Goal: Task Accomplishment & Management: Complete application form

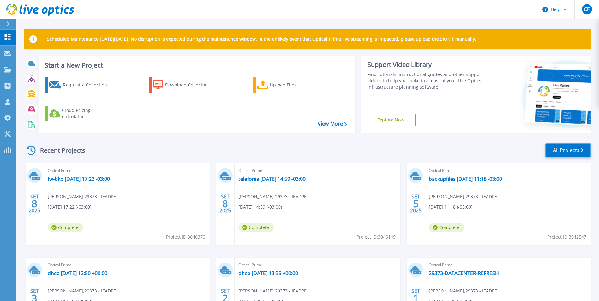
click at [563, 151] on link "All Projects" at bounding box center [568, 150] width 46 height 14
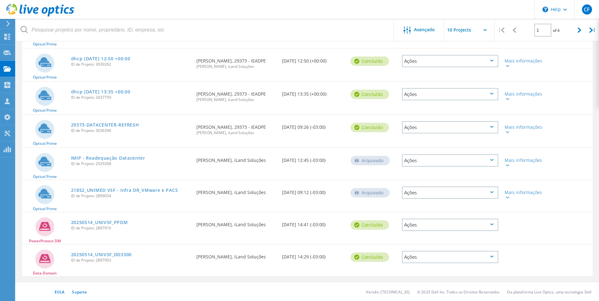
scroll to position [168, 0]
click at [491, 158] on div "Ações" at bounding box center [450, 160] width 96 height 12
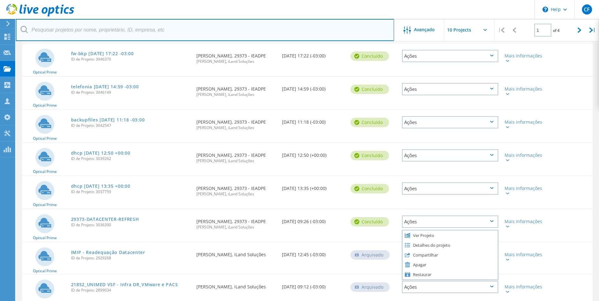
click at [299, 27] on input "text" at bounding box center [205, 30] width 378 height 22
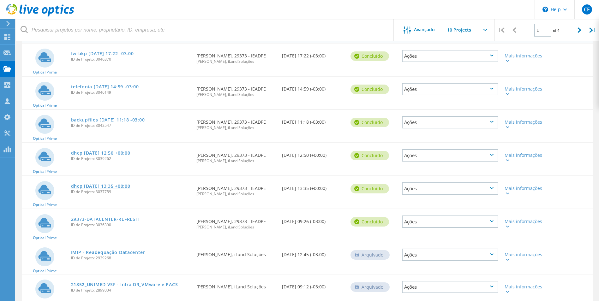
click at [108, 186] on link "dhcp [DATE] 13:35 +00:00" at bounding box center [100, 186] width 59 height 4
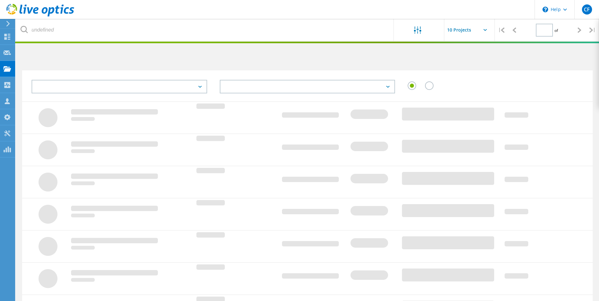
type input "1"
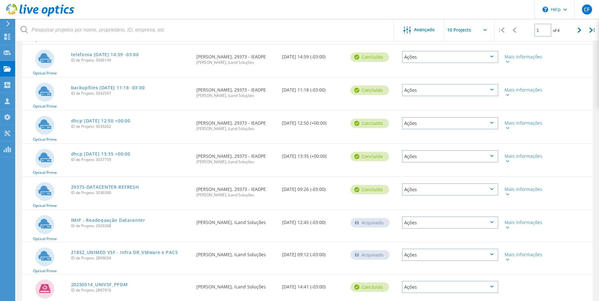
scroll to position [104, 0]
click at [116, 121] on link "dhcp [DATE] 12:50 +00:00" at bounding box center [100, 121] width 59 height 4
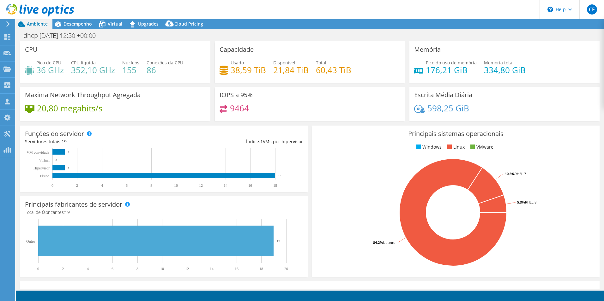
select select "USD"
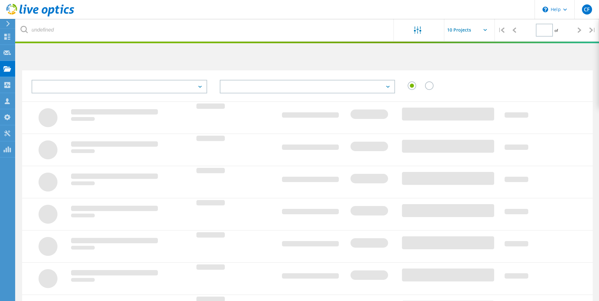
type input "1"
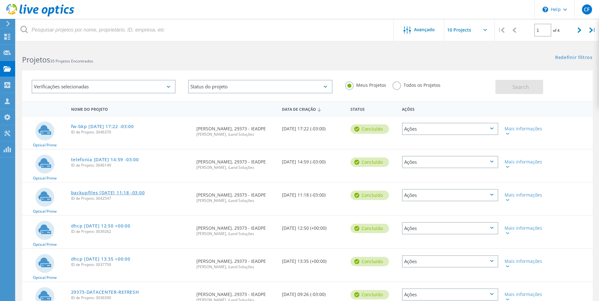
click at [112, 191] on link "backupfiles [DATE] 11:18 -03:00" at bounding box center [108, 193] width 74 height 4
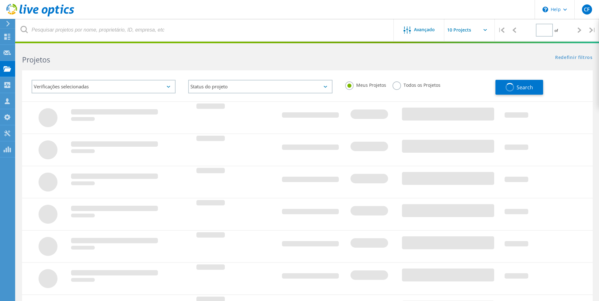
type input "1"
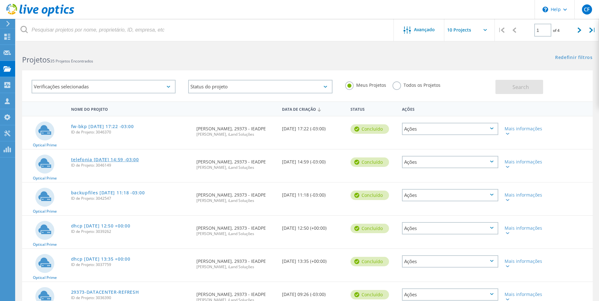
click at [113, 158] on link "telefonia 2025-09-08 14:59 -03:00" at bounding box center [105, 160] width 68 height 4
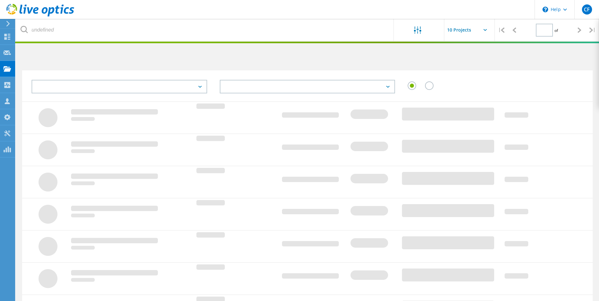
type input "1"
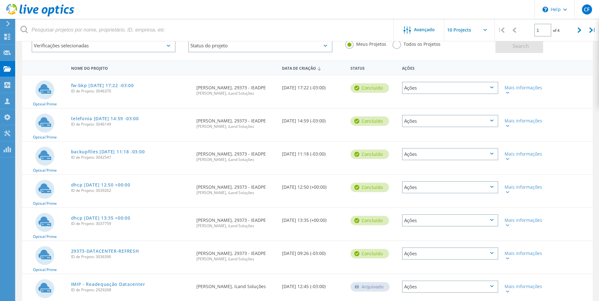
scroll to position [95, 0]
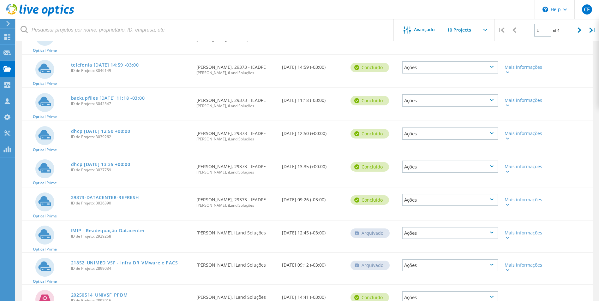
click at [491, 166] on icon at bounding box center [491, 166] width 3 height 2
click at [432, 184] on div "Apagar" at bounding box center [449, 182] width 95 height 10
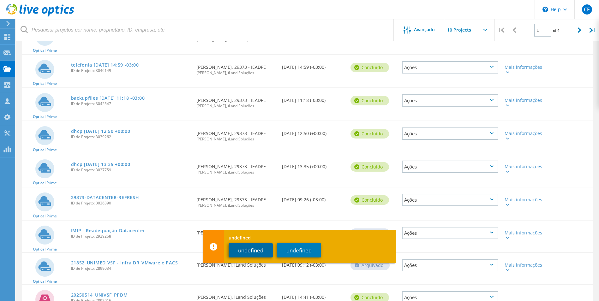
click at [256, 249] on button "undefined" at bounding box center [251, 250] width 44 height 14
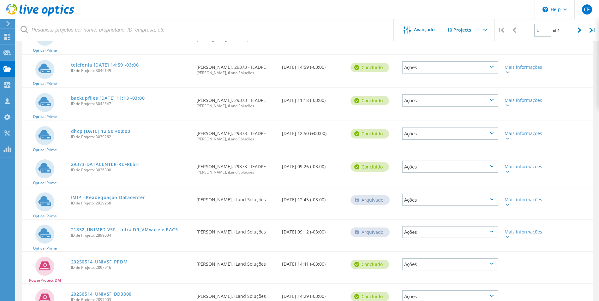
click at [492, 132] on div "Ações" at bounding box center [450, 134] width 96 height 12
click at [438, 128] on div "Detalhes do projeto" at bounding box center [449, 129] width 95 height 10
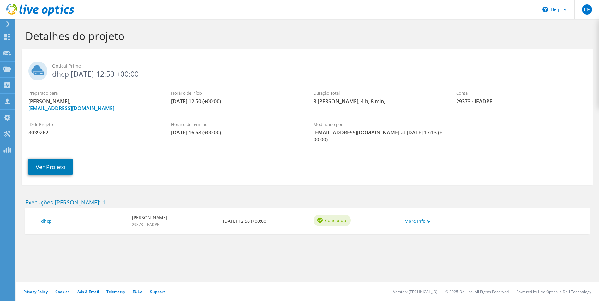
click at [79, 72] on h2 "Optical Prime dhcp [DATE] 12:50 +00:00" at bounding box center [307, 70] width 558 height 16
click at [59, 169] on link "Ver Projeto" at bounding box center [50, 167] width 44 height 16
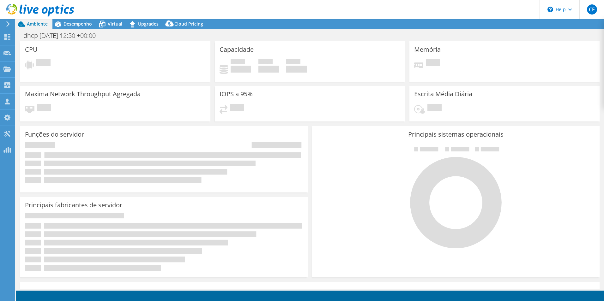
select select "USD"
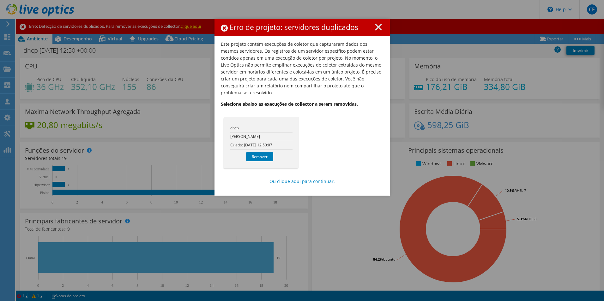
click at [375, 25] on icon at bounding box center [378, 27] width 7 height 7
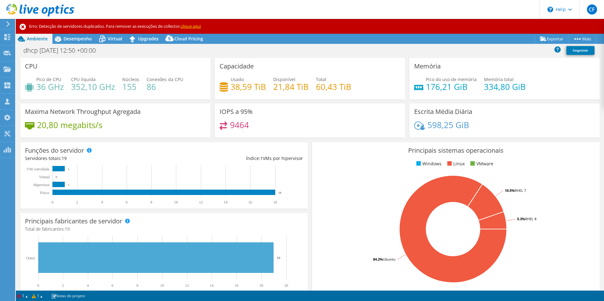
click at [362, 68] on div "Capacidade Usado 38,59 TiB Disponível 21,84 TiB Total 60,43 TiB" at bounding box center [310, 78] width 190 height 41
click at [195, 25] on link "clique aqui" at bounding box center [191, 26] width 20 height 6
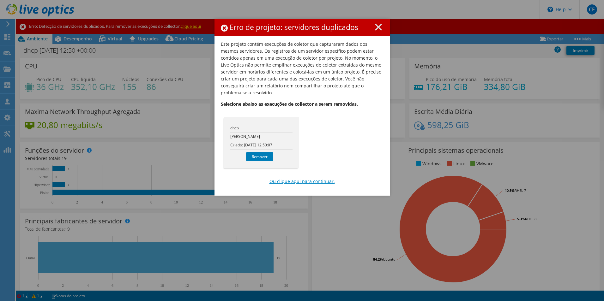
click at [308, 178] on link "Ou clique aqui para continuar." at bounding box center [301, 181] width 65 height 7
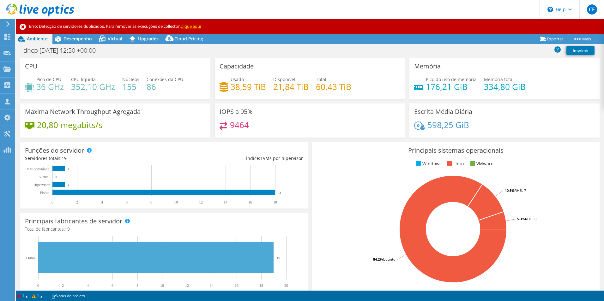
click at [9, 21] on icon at bounding box center [8, 24] width 5 height 6
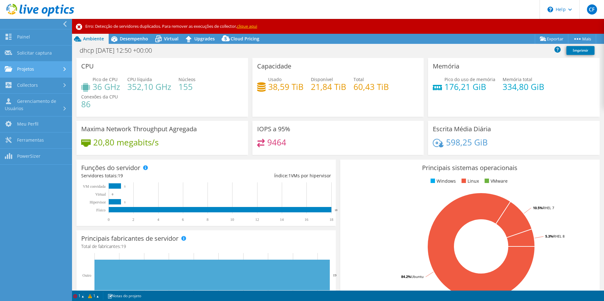
click at [26, 66] on link "Projetos" at bounding box center [36, 70] width 72 height 16
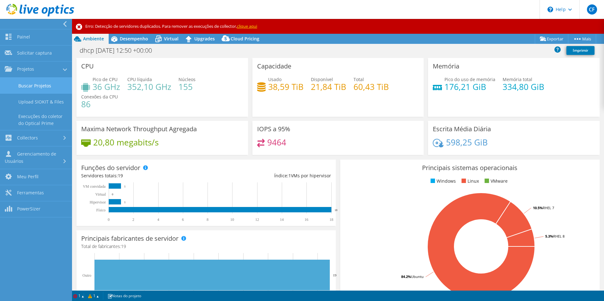
click at [39, 85] on link "Buscar Projetos" at bounding box center [36, 86] width 72 height 16
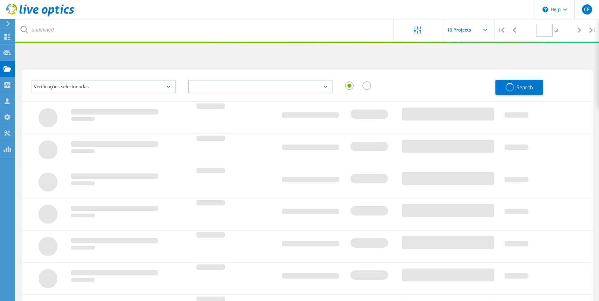
type input "1"
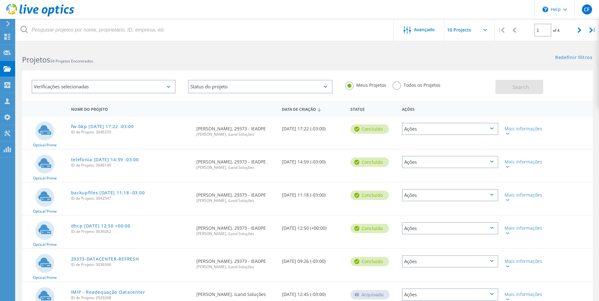
click at [492, 128] on icon at bounding box center [491, 129] width 3 height 2
click at [509, 198] on div at bounding box center [506, 200] width 5 height 4
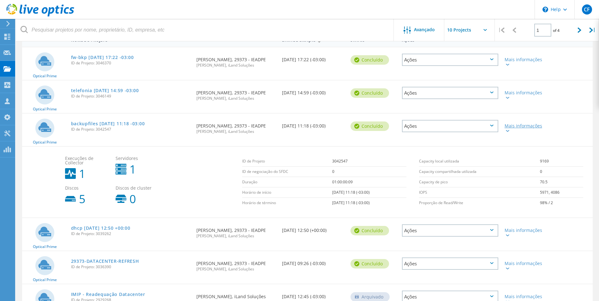
scroll to position [95, 0]
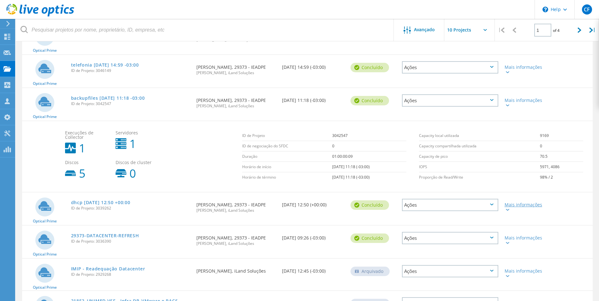
click at [517, 205] on div "Mais informações" at bounding box center [523, 207] width 39 height 9
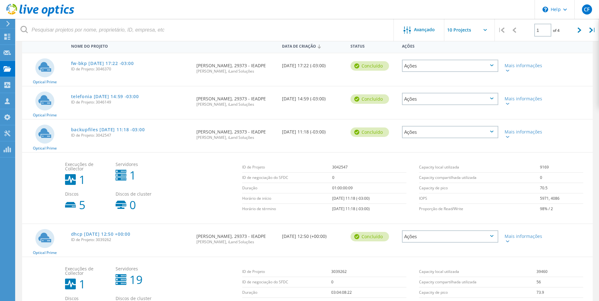
scroll to position [189, 0]
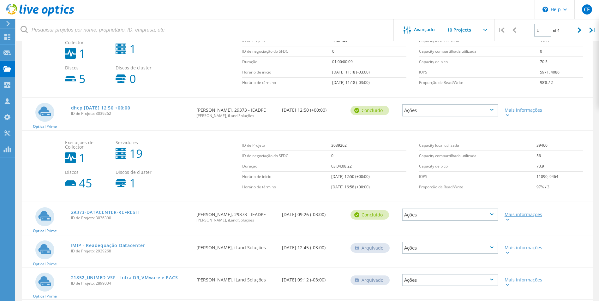
click at [508, 216] on div "Mais informações" at bounding box center [523, 216] width 39 height 9
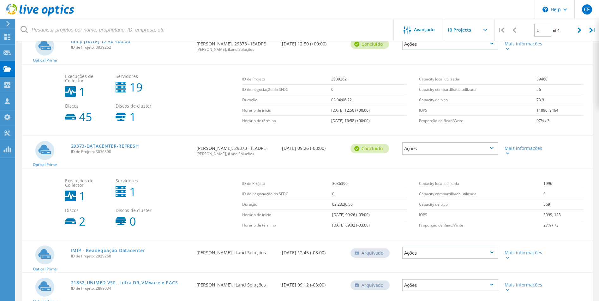
scroll to position [284, 0]
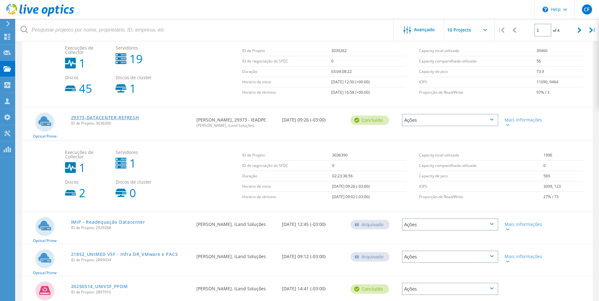
click at [98, 116] on link "29373-DATACENTER-REFRESH" at bounding box center [105, 118] width 68 height 4
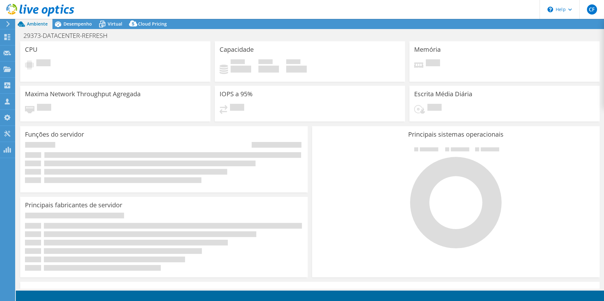
select select "USD"
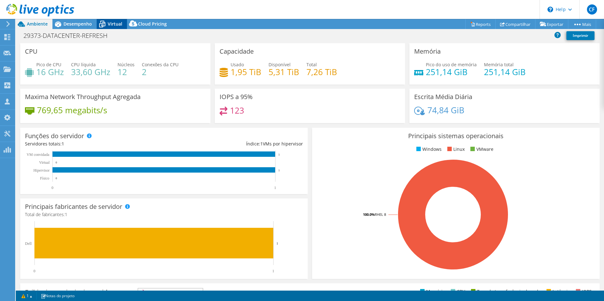
click at [110, 22] on span "Virtual" at bounding box center [115, 24] width 15 height 6
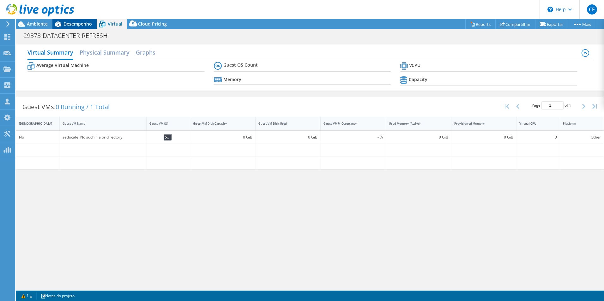
drag, startPoint x: 84, startPoint y: 26, endPoint x: 65, endPoint y: 25, distance: 18.6
click at [84, 25] on span "Desempenho" at bounding box center [77, 24] width 28 height 6
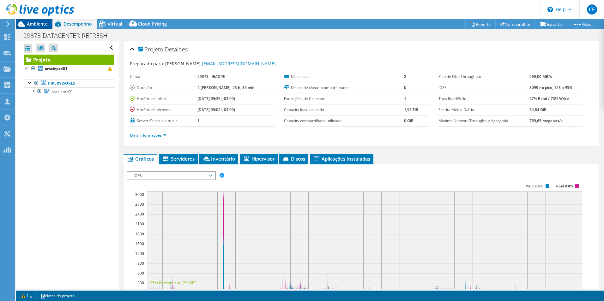
click at [31, 22] on span "Ambiente" at bounding box center [37, 24] width 21 height 6
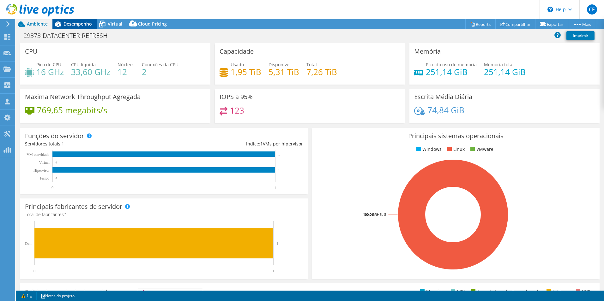
click at [65, 22] on span "Desempenho" at bounding box center [77, 24] width 28 height 6
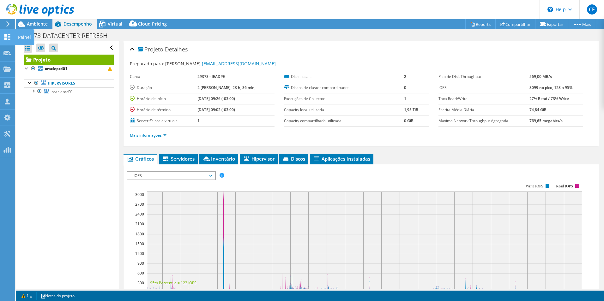
click at [8, 38] on use at bounding box center [7, 37] width 6 height 6
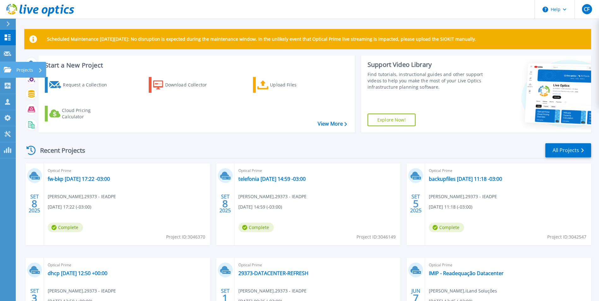
click at [10, 69] on icon at bounding box center [8, 69] width 8 height 5
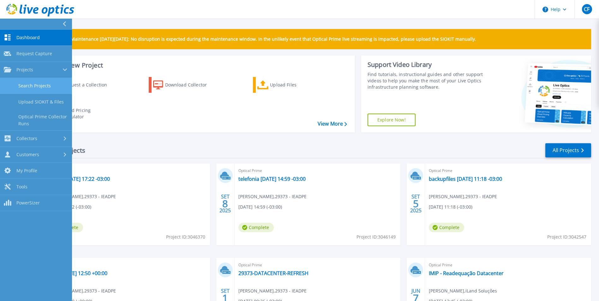
click at [32, 83] on link "Search Projects" at bounding box center [36, 86] width 72 height 16
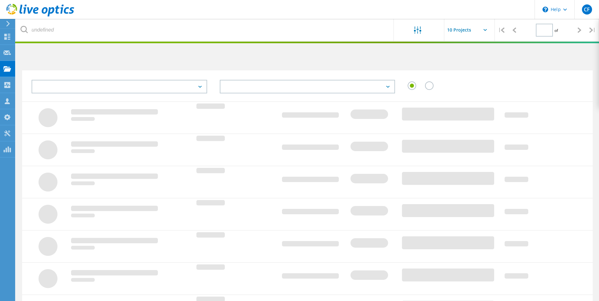
type input "1"
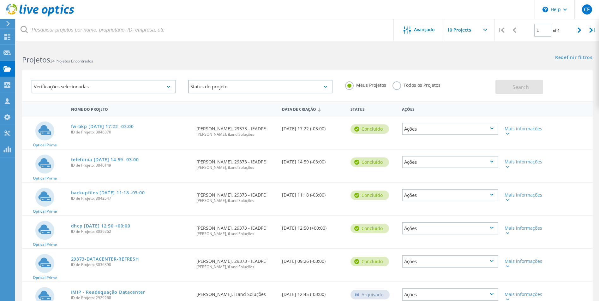
click at [491, 129] on icon at bounding box center [491, 129] width 3 height 2
click at [434, 132] on div "Compartilhar" at bounding box center [449, 134] width 95 height 10
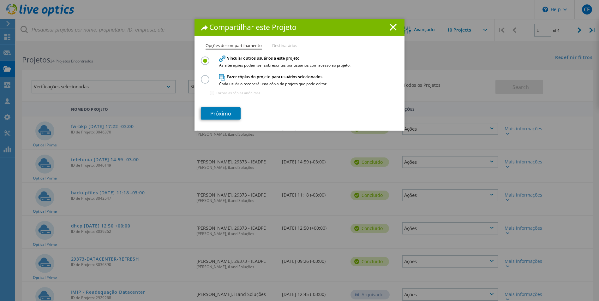
click at [282, 46] on li "Destinatários" at bounding box center [284, 46] width 25 height 5
click at [203, 77] on label at bounding box center [206, 76] width 11 height 2
click at [0, 0] on input "radio" at bounding box center [0, 0] width 0 height 0
click at [215, 112] on link "Próximo" at bounding box center [221, 113] width 40 height 12
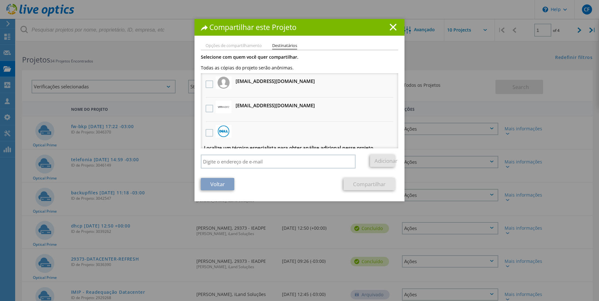
click at [222, 186] on link "Voltar" at bounding box center [217, 184] width 33 height 12
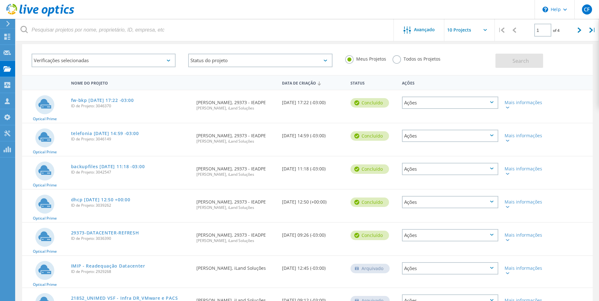
scroll to position [63, 0]
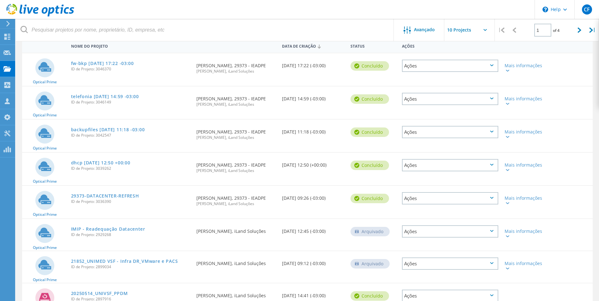
click at [492, 198] on icon at bounding box center [491, 198] width 3 height 2
click at [433, 203] on div "Compartilhar" at bounding box center [449, 204] width 95 height 10
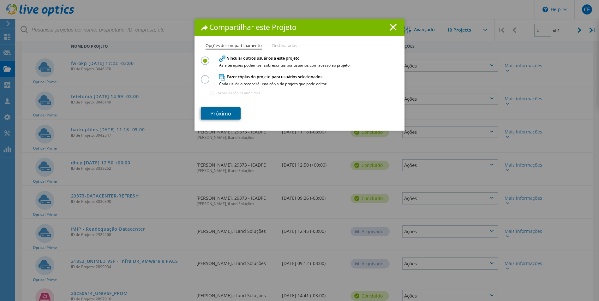
click at [217, 113] on link "Próximo" at bounding box center [221, 113] width 40 height 12
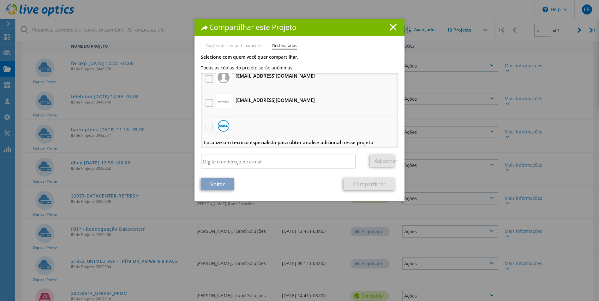
scroll to position [7, 0]
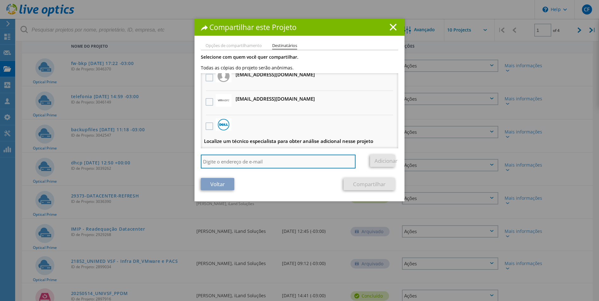
click at [226, 164] on input "search" at bounding box center [278, 162] width 155 height 14
type input "cesar@ilandsolucoes.com.br"
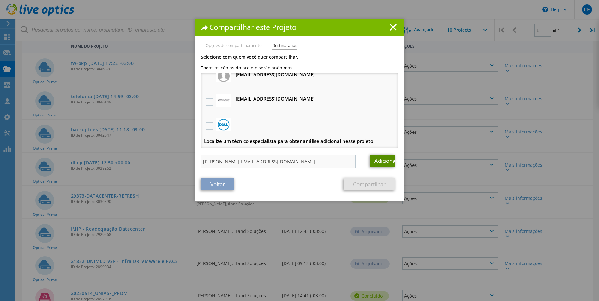
click at [370, 155] on link "Adicionar" at bounding box center [382, 161] width 25 height 12
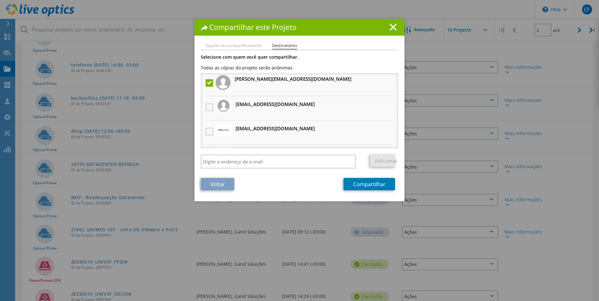
scroll to position [0, 0]
click at [367, 181] on link "Compartilhar" at bounding box center [368, 184] width 51 height 12
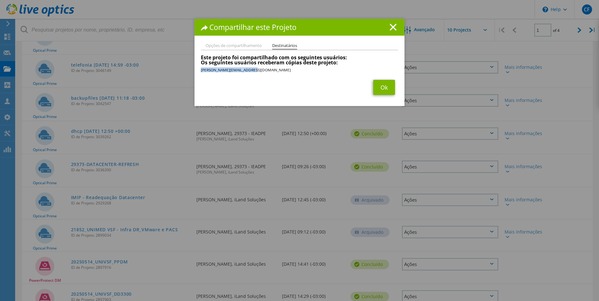
drag, startPoint x: 252, startPoint y: 71, endPoint x: 195, endPoint y: 71, distance: 56.2
click at [195, 71] on div "Opções de compartilhamento Destinatários Vincular outros usuários a este projet…" at bounding box center [299, 75] width 210 height 63
copy li "cesar@ilandsolucoes.com.br"
click at [383, 87] on link "Ok" at bounding box center [384, 87] width 22 height 15
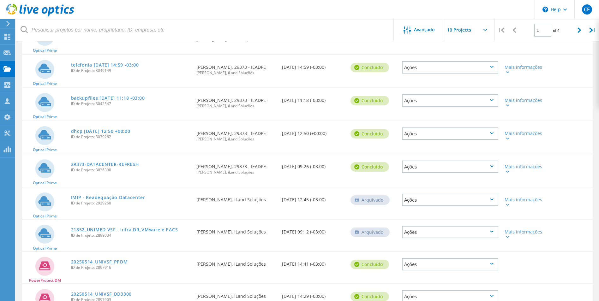
click at [492, 133] on icon at bounding box center [491, 133] width 3 height 2
click at [434, 140] on div "Compartilhar" at bounding box center [449, 139] width 95 height 10
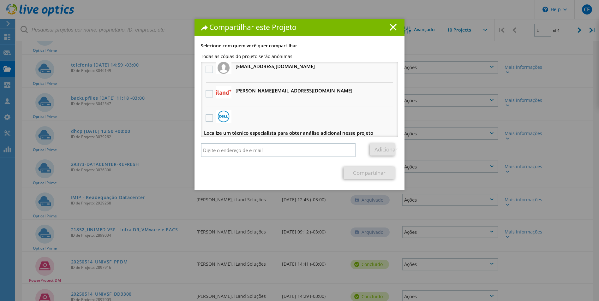
scroll to position [7, 0]
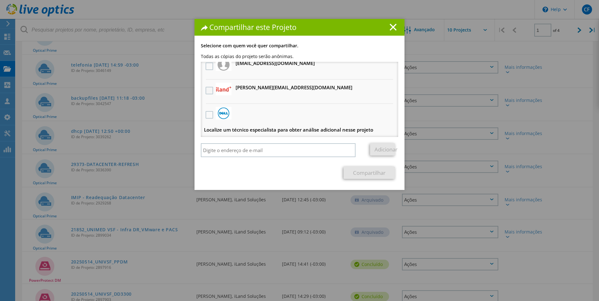
click at [206, 92] on label at bounding box center [209, 91] width 9 height 8
click at [0, 0] on input "checkbox" at bounding box center [0, 0] width 0 height 0
click at [364, 172] on link "Compartilhar" at bounding box center [368, 173] width 51 height 12
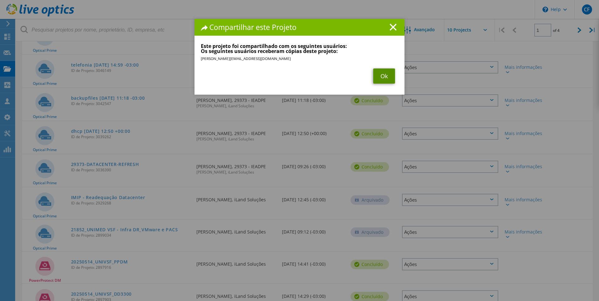
click at [381, 74] on link "Ok" at bounding box center [384, 75] width 22 height 15
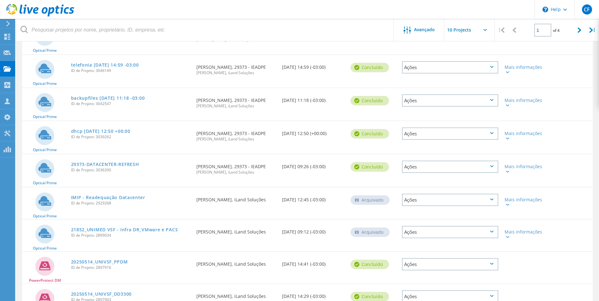
click at [493, 99] on icon at bounding box center [491, 100] width 3 height 2
click at [437, 104] on div "Compartilhar" at bounding box center [449, 106] width 95 height 10
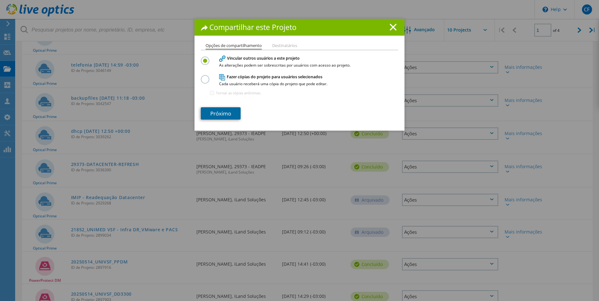
click at [223, 113] on link "Próximo" at bounding box center [221, 113] width 40 height 12
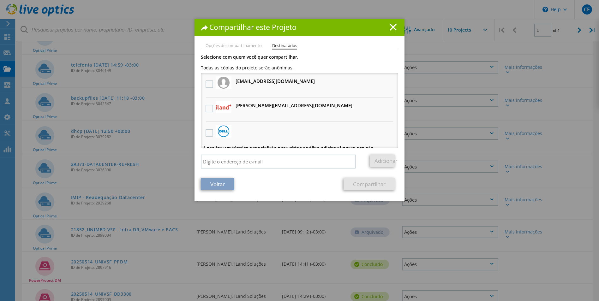
click at [237, 104] on h3 "cesar@ilandsolucoes.com.br Receberá uma cópia anônima" at bounding box center [293, 106] width 117 height 8
click at [208, 109] on label at bounding box center [209, 109] width 9 height 8
click at [0, 0] on input "checkbox" at bounding box center [0, 0] width 0 height 0
click at [354, 185] on link "Compartilhar" at bounding box center [368, 184] width 51 height 12
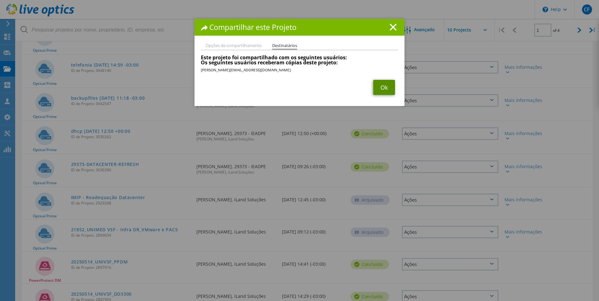
click at [379, 87] on link "Ok" at bounding box center [384, 87] width 22 height 15
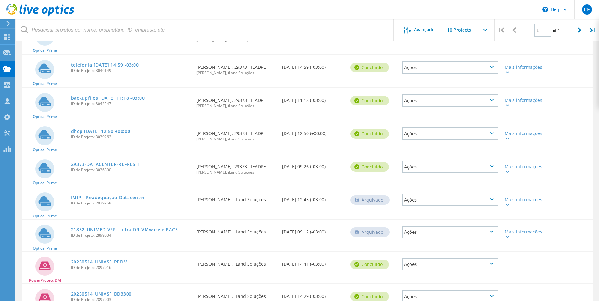
scroll to position [63, 0]
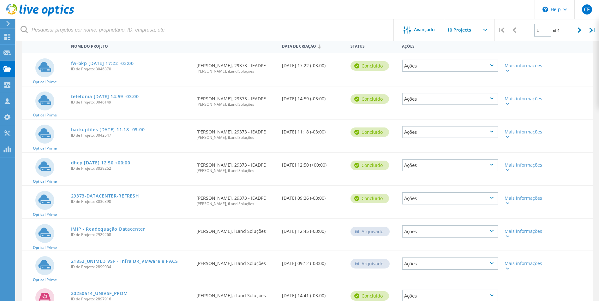
click at [493, 97] on div "Ações" at bounding box center [450, 99] width 96 height 12
click at [437, 104] on div "Compartilhar" at bounding box center [449, 104] width 95 height 10
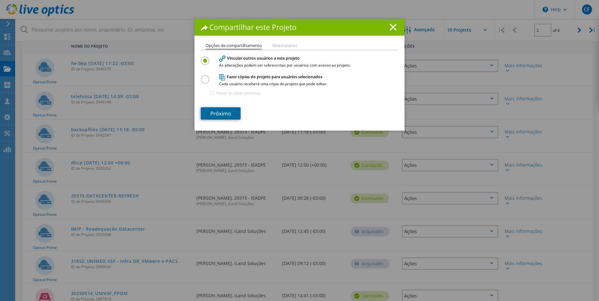
click at [221, 110] on link "Próximo" at bounding box center [221, 113] width 40 height 12
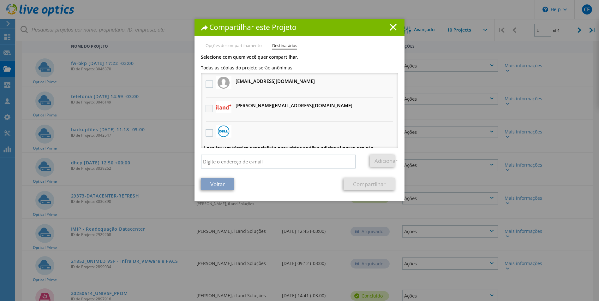
click at [208, 108] on label at bounding box center [209, 109] width 9 height 8
click at [0, 0] on input "checkbox" at bounding box center [0, 0] width 0 height 0
click at [357, 184] on link "Compartilhar" at bounding box center [368, 184] width 51 height 12
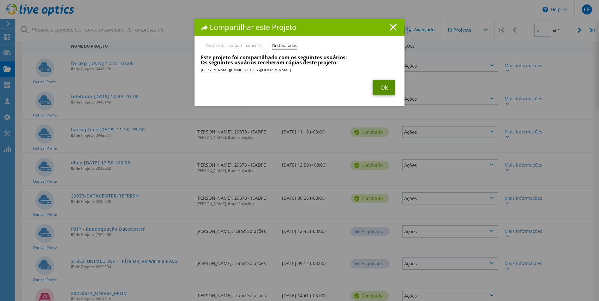
click at [377, 86] on link "Ok" at bounding box center [384, 87] width 22 height 15
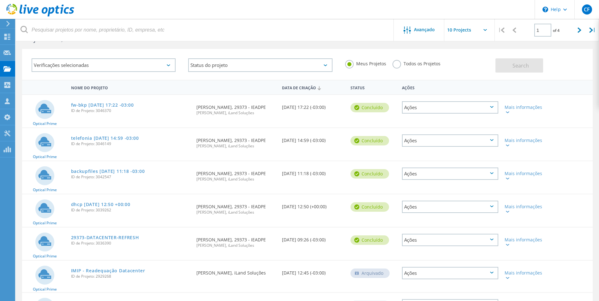
scroll to position [0, 0]
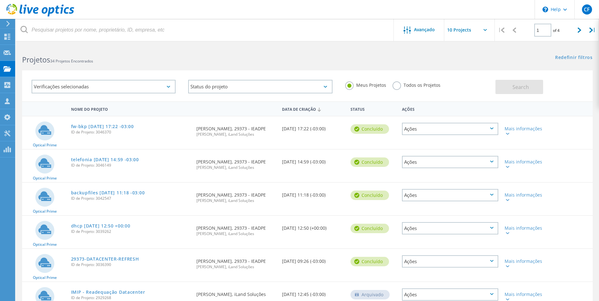
click at [487, 128] on div "Ações" at bounding box center [450, 129] width 96 height 12
click at [429, 133] on div "Compartilhar" at bounding box center [449, 134] width 95 height 10
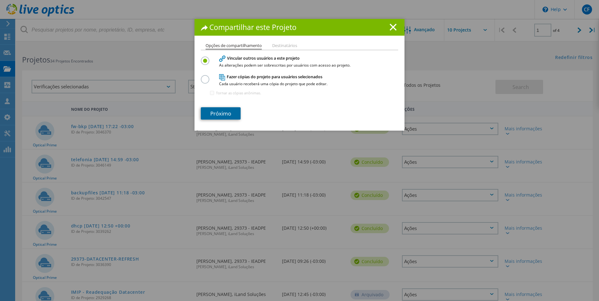
click at [221, 111] on link "Próximo" at bounding box center [221, 113] width 40 height 12
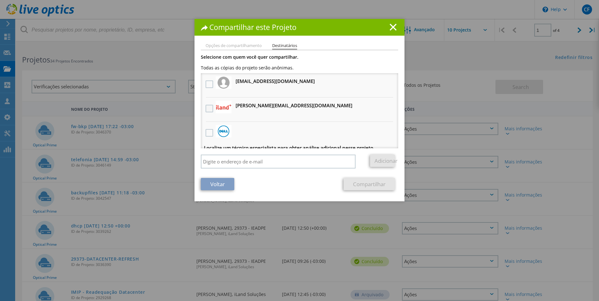
click at [206, 107] on label at bounding box center [209, 109] width 9 height 8
click at [0, 0] on input "checkbox" at bounding box center [0, 0] width 0 height 0
click at [352, 180] on link "Compartilhar" at bounding box center [368, 184] width 51 height 12
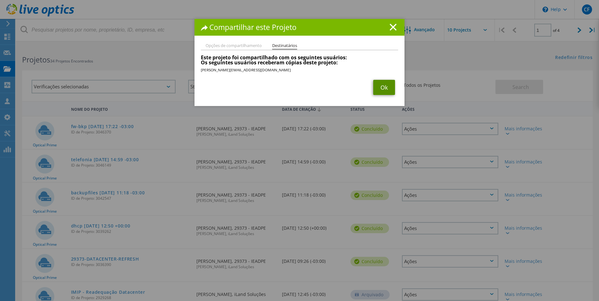
click at [377, 88] on link "Ok" at bounding box center [384, 87] width 22 height 15
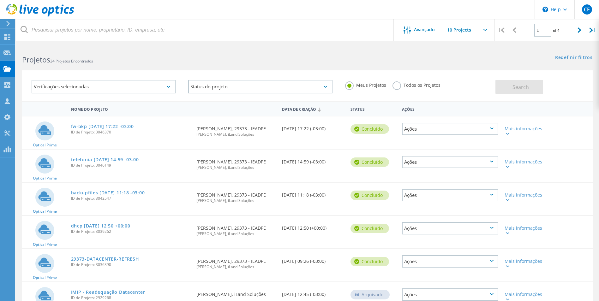
click at [492, 128] on icon at bounding box center [491, 129] width 3 height 2
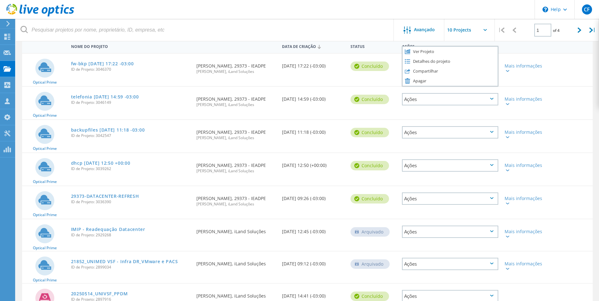
scroll to position [63, 0]
click at [419, 50] on div "Ver Projeto" at bounding box center [449, 51] width 95 height 10
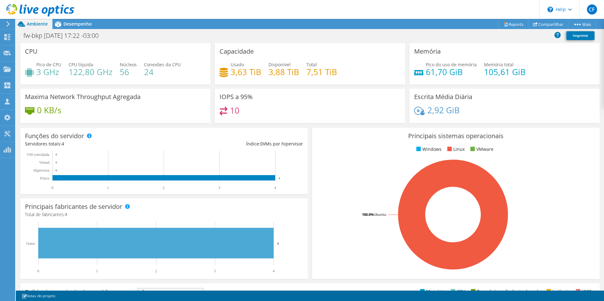
scroll to position [126, 0]
click at [70, 23] on span "Desempenho" at bounding box center [77, 24] width 28 height 6
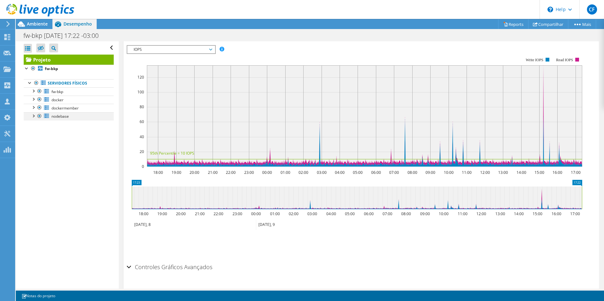
click at [35, 117] on div at bounding box center [33, 115] width 6 height 6
click at [34, 107] on div at bounding box center [33, 107] width 6 height 6
click at [33, 97] on div at bounding box center [33, 99] width 6 height 6
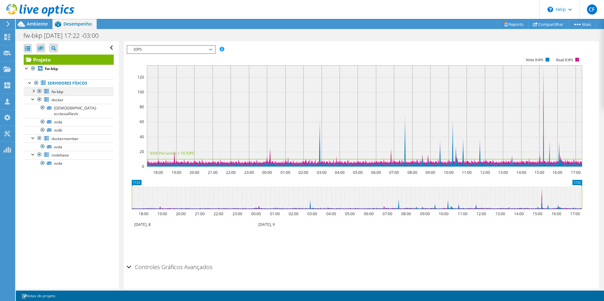
click at [33, 89] on div at bounding box center [33, 90] width 6 height 6
click at [33, 91] on div at bounding box center [33, 90] width 6 height 6
click at [33, 98] on div at bounding box center [33, 99] width 6 height 6
click at [33, 105] on div at bounding box center [33, 107] width 6 height 6
click at [33, 118] on div at bounding box center [33, 115] width 6 height 6
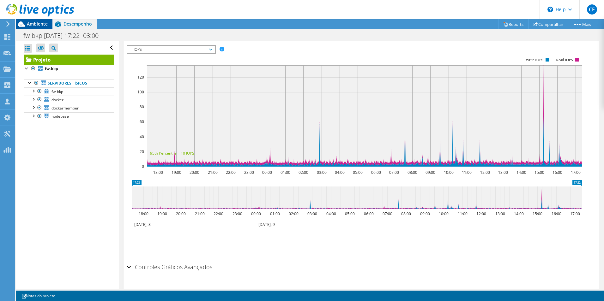
click at [29, 23] on span "Ambiente" at bounding box center [37, 24] width 21 height 6
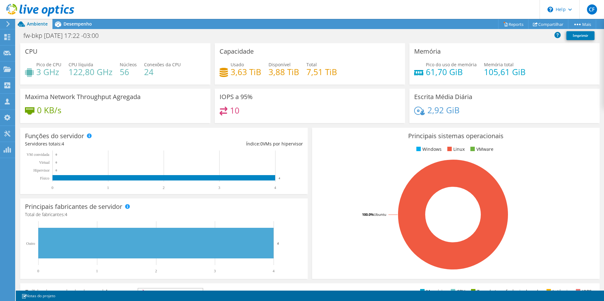
click at [7, 25] on icon at bounding box center [8, 24] width 5 height 6
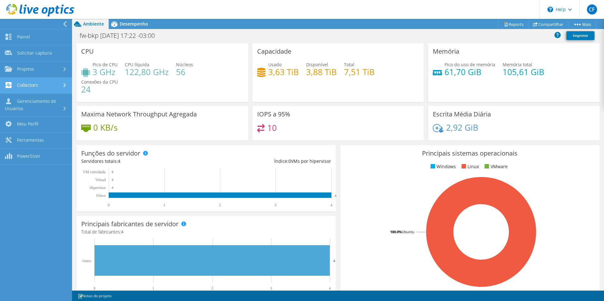
click at [37, 88] on link "Collectors" at bounding box center [36, 86] width 72 height 16
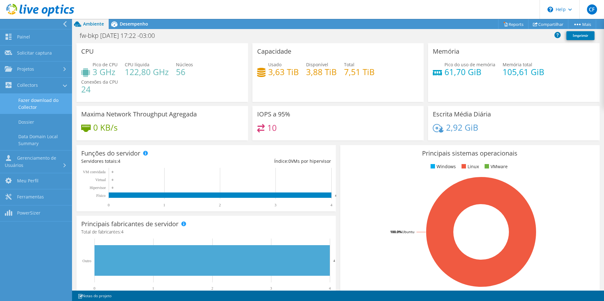
click at [36, 101] on link "Fazer download do Collector" at bounding box center [36, 104] width 72 height 20
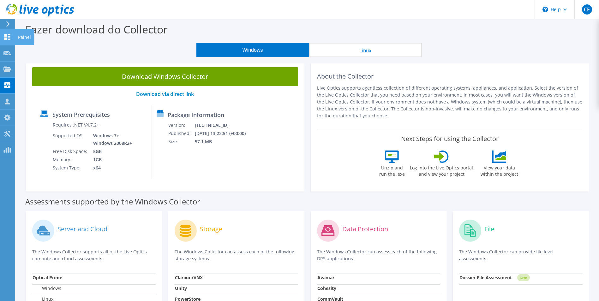
click at [8, 38] on use at bounding box center [7, 37] width 6 height 6
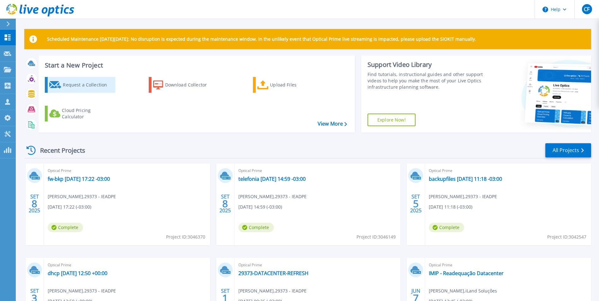
click at [77, 83] on div "Request a Collection" at bounding box center [88, 85] width 51 height 13
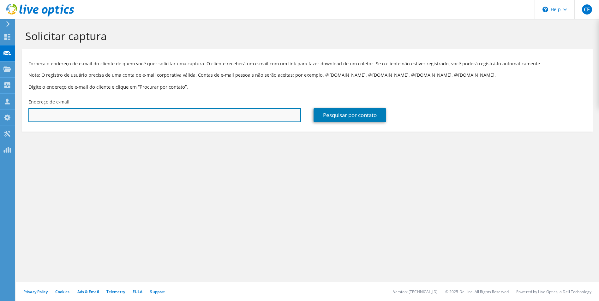
click at [132, 114] on input "text" at bounding box center [164, 115] width 272 height 14
paste input "[EMAIL_ADDRESS][DOMAIN_NAME]"
type input "[EMAIL_ADDRESS][DOMAIN_NAME]"
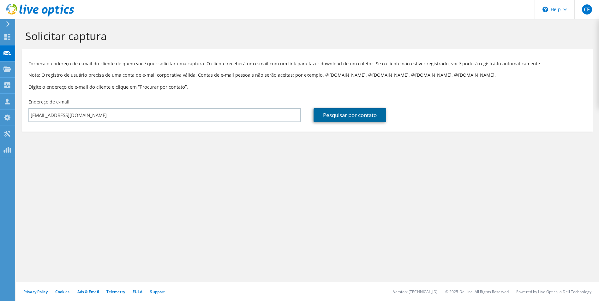
click at [354, 116] on link "Pesquisar por contato" at bounding box center [349, 115] width 73 height 14
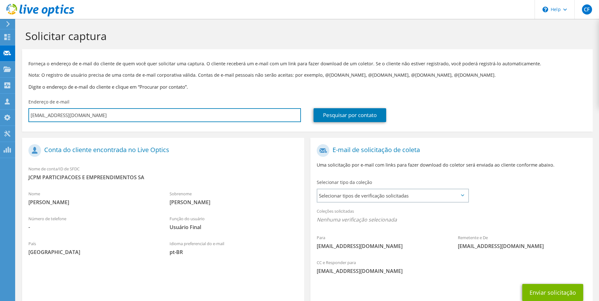
drag, startPoint x: 75, startPoint y: 112, endPoint x: -1, endPoint y: 105, distance: 77.0
click at [0, 105] on html "CF Membro da equipe [PERSON_NAME] [PERSON_NAME][EMAIL_ADDRESS][DOMAIN_NAME] iLa…" at bounding box center [299, 150] width 599 height 301
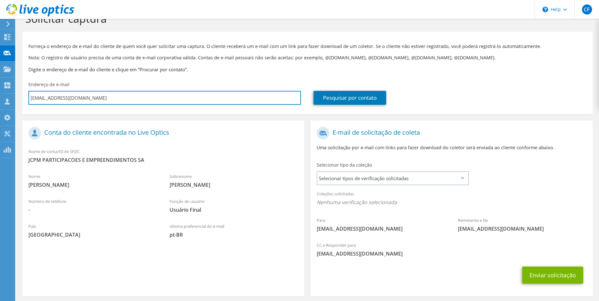
scroll to position [44, 0]
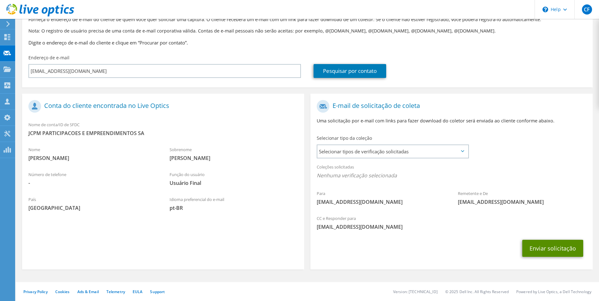
click at [550, 247] on button "Enviar solicitação" at bounding box center [552, 248] width 61 height 17
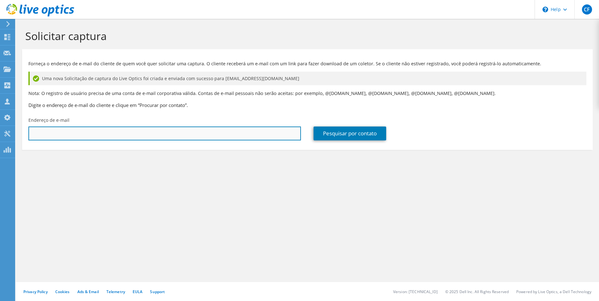
click at [158, 134] on input "text" at bounding box center [164, 134] width 272 height 14
paste input "[EMAIL_ADDRESS][DOMAIN_NAME]"
type input "[EMAIL_ADDRESS][DOMAIN_NAME]"
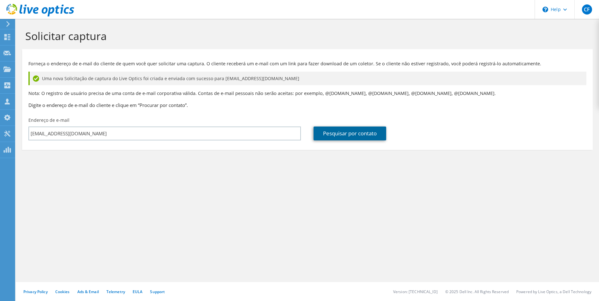
click at [367, 133] on link "Pesquisar por contato" at bounding box center [349, 134] width 73 height 14
type input "NE900 PARTICIPACOES S.A."
type input "[PERSON_NAME]"
type input "Perazzo"
type input "[GEOGRAPHIC_DATA]"
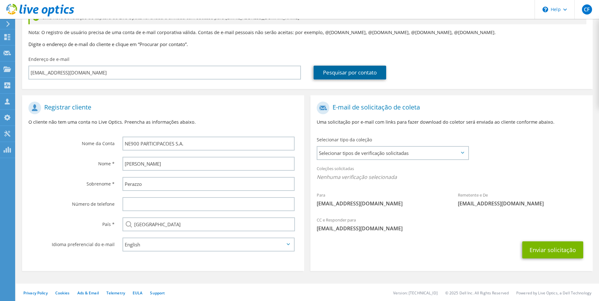
scroll to position [63, 0]
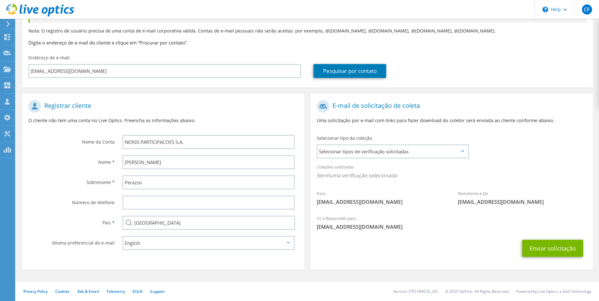
click at [290, 243] on icon at bounding box center [288, 243] width 3 height 2
click at [215, 139] on input "NE900 PARTICIPACOES S.A." at bounding box center [208, 142] width 172 height 14
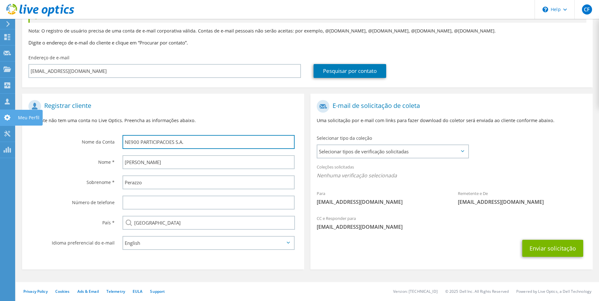
drag, startPoint x: 215, startPoint y: 139, endPoint x: 0, endPoint y: 120, distance: 215.8
click at [0, 120] on html "CF Membro da equipe [PERSON_NAME] [PERSON_NAME][EMAIL_ADDRESS][DOMAIN_NAME] iLa…" at bounding box center [299, 87] width 599 height 301
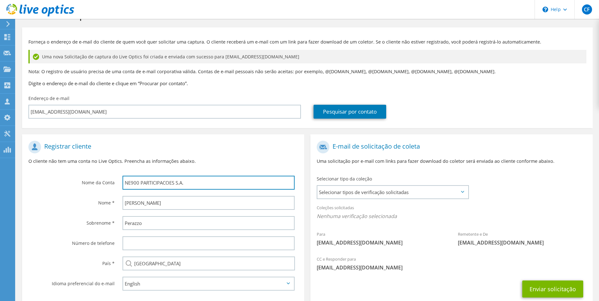
scroll to position [0, 0]
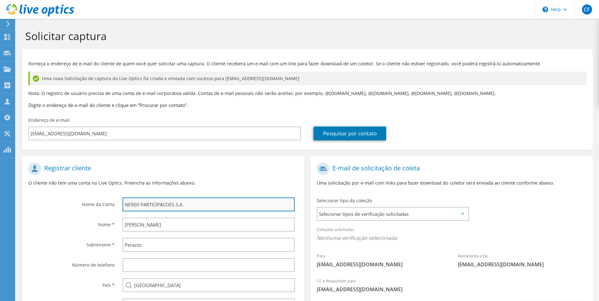
click at [232, 204] on input "NE900 PARTICIPACOES S.A." at bounding box center [208, 205] width 172 height 14
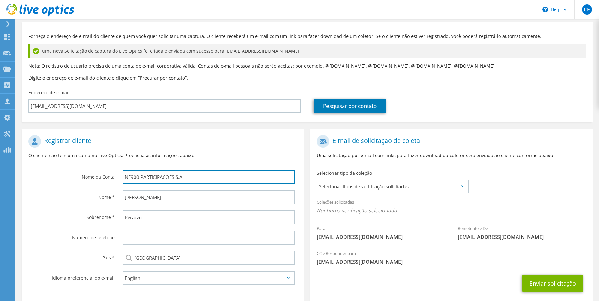
scroll to position [63, 0]
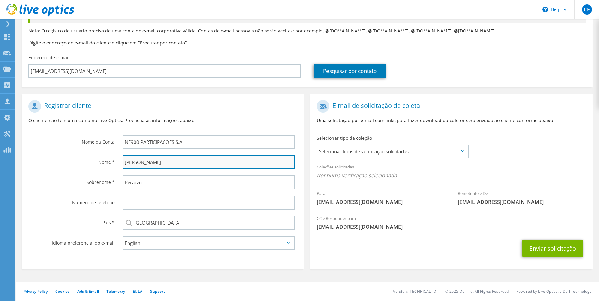
click at [171, 163] on input "[PERSON_NAME]" at bounding box center [208, 162] width 172 height 14
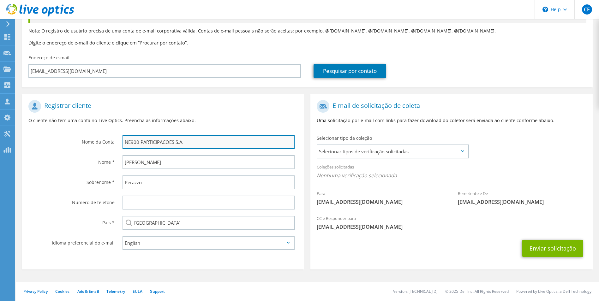
click at [200, 139] on input "NE900 PARTICIPACOES S.A." at bounding box center [208, 142] width 172 height 14
drag, startPoint x: 200, startPoint y: 139, endPoint x: 75, endPoint y: 128, distance: 125.5
click at [75, 128] on section "Registrar cliente O cliente não tem uma conta no Live Optics. Preencha as infor…" at bounding box center [163, 182] width 282 height 176
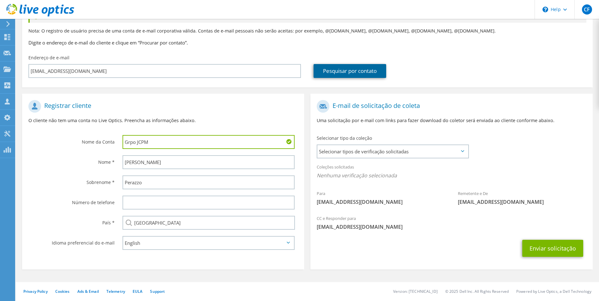
click at [357, 68] on link "Pesquisar por contato" at bounding box center [349, 71] width 73 height 14
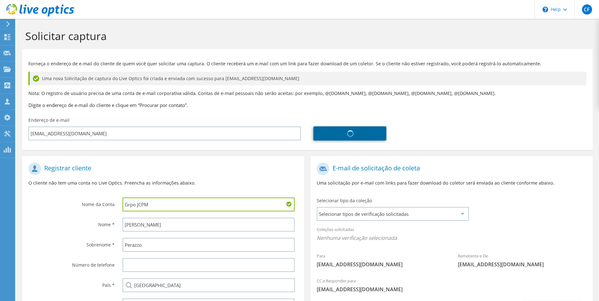
type input "NE900 PARTICIPACOES S.A."
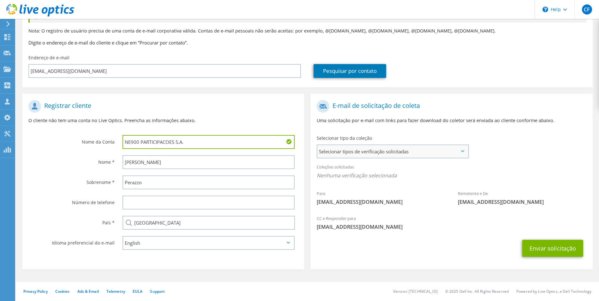
click at [449, 150] on span "Selecionar tipos de verificação solicitadas" at bounding box center [392, 151] width 150 height 13
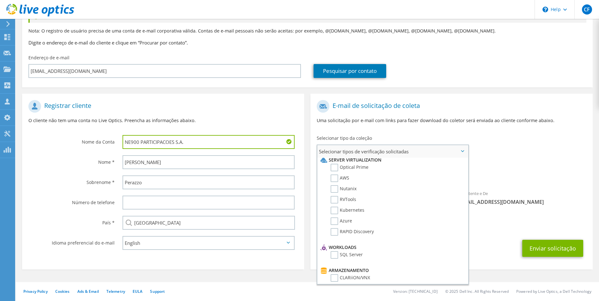
scroll to position [0, 0]
click at [426, 134] on div "Selecionar tipo da coleção Selecionar tipos de verificação solicitadas Server V…" at bounding box center [392, 146] width 164 height 28
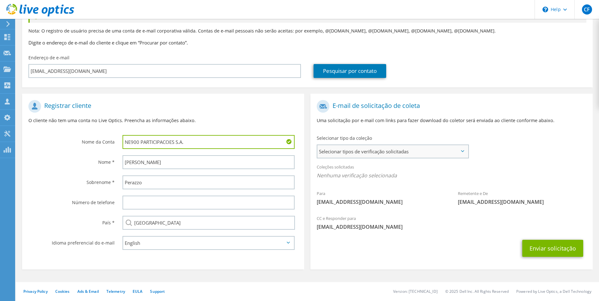
click at [458, 151] on span "Selecionar tipos de verificação solicitadas" at bounding box center [392, 151] width 150 height 13
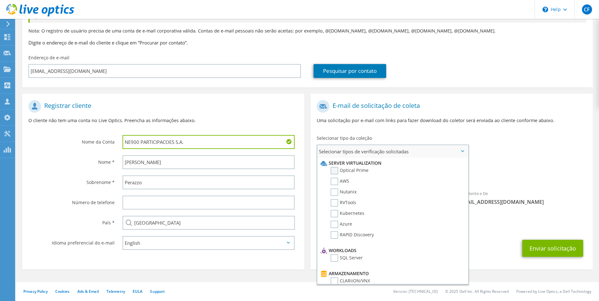
click at [335, 168] on label "Optical Prime" at bounding box center [350, 171] width 38 height 8
click at [0, 0] on input "Optical Prime" at bounding box center [0, 0] width 0 height 0
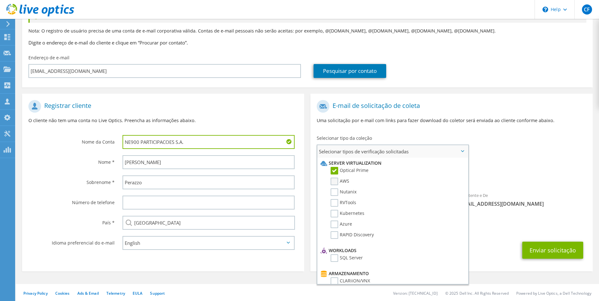
click at [333, 180] on label "AWS" at bounding box center [340, 182] width 19 height 8
click at [0, 0] on input "AWS" at bounding box center [0, 0] width 0 height 0
click at [334, 192] on label "Nutanix" at bounding box center [344, 192] width 26 height 8
click at [0, 0] on input "Nutanix" at bounding box center [0, 0] width 0 height 0
drag, startPoint x: 334, startPoint y: 202, endPoint x: 335, endPoint y: 207, distance: 5.1
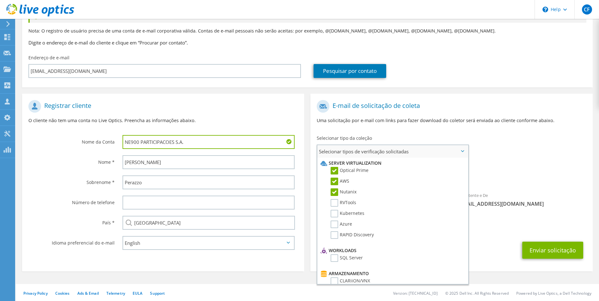
click at [334, 202] on label "RVTools" at bounding box center [344, 203] width 26 height 8
click at [0, 0] on input "RVTools" at bounding box center [0, 0] width 0 height 0
click at [335, 217] on label "Kubernetes" at bounding box center [348, 214] width 34 height 8
click at [0, 0] on input "Kubernetes" at bounding box center [0, 0] width 0 height 0
click at [335, 227] on label "Azure" at bounding box center [341, 225] width 21 height 8
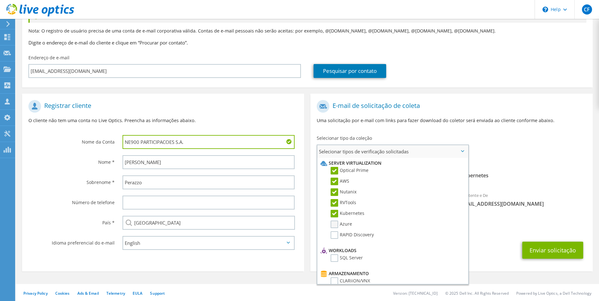
click at [0, 0] on input "Azure" at bounding box center [0, 0] width 0 height 0
click at [335, 236] on label "RAPID Discovery" at bounding box center [352, 235] width 43 height 8
click at [0, 0] on input "RAPID Discovery" at bounding box center [0, 0] width 0 height 0
click at [335, 168] on label "Optical Prime" at bounding box center [350, 171] width 38 height 8
click at [0, 0] on input "Optical Prime" at bounding box center [0, 0] width 0 height 0
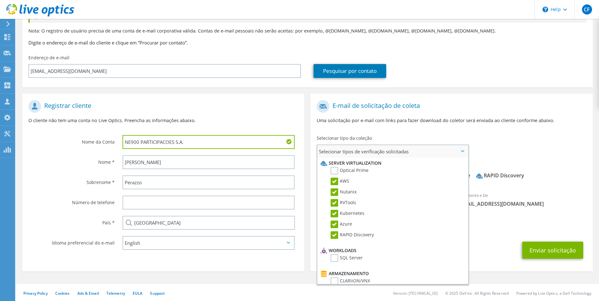
click at [334, 180] on label "AWS" at bounding box center [340, 182] width 19 height 8
click at [0, 0] on input "AWS" at bounding box center [0, 0] width 0 height 0
click at [334, 195] on label "Nutanix" at bounding box center [344, 192] width 26 height 8
click at [0, 0] on input "Nutanix" at bounding box center [0, 0] width 0 height 0
click at [335, 205] on label "RVTools" at bounding box center [344, 203] width 26 height 8
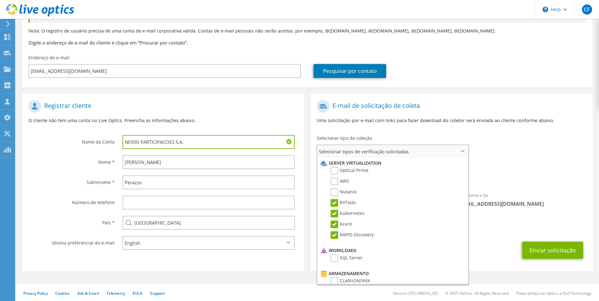
click at [0, 0] on input "RVTools" at bounding box center [0, 0] width 0 height 0
click at [335, 215] on label "Kubernetes" at bounding box center [348, 214] width 34 height 8
click at [0, 0] on input "Kubernetes" at bounding box center [0, 0] width 0 height 0
click at [334, 223] on label "Azure" at bounding box center [341, 225] width 21 height 8
click at [0, 0] on input "Azure" at bounding box center [0, 0] width 0 height 0
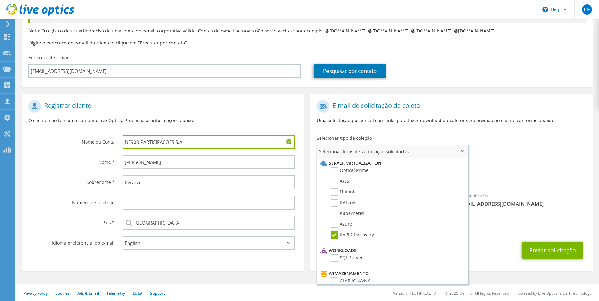
click at [335, 233] on label "RAPID Discovery" at bounding box center [352, 235] width 43 height 8
click at [0, 0] on input "RAPID Discovery" at bounding box center [0, 0] width 0 height 0
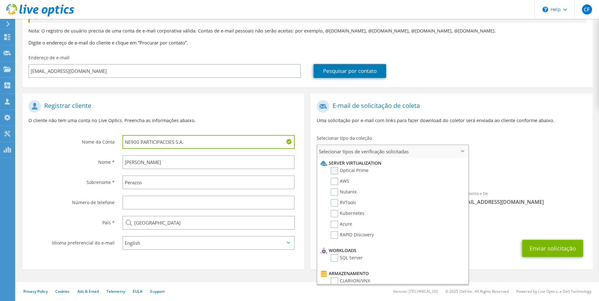
click at [334, 169] on label "Optical Prime" at bounding box center [350, 171] width 38 height 8
click at [0, 0] on input "Optical Prime" at bounding box center [0, 0] width 0 height 0
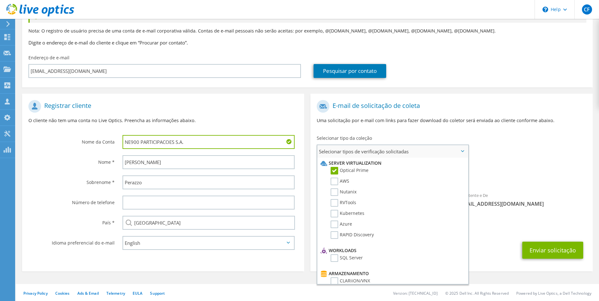
click at [335, 170] on label "Optical Prime" at bounding box center [350, 171] width 38 height 8
click at [0, 0] on input "Optical Prime" at bounding box center [0, 0] width 0 height 0
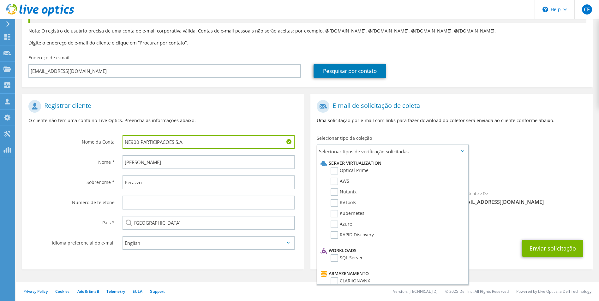
click at [506, 136] on div "Para alexandre.perazzo@jcpm.com.br Remetente e De liveoptics@liveoptics.com" at bounding box center [451, 154] width 282 height 115
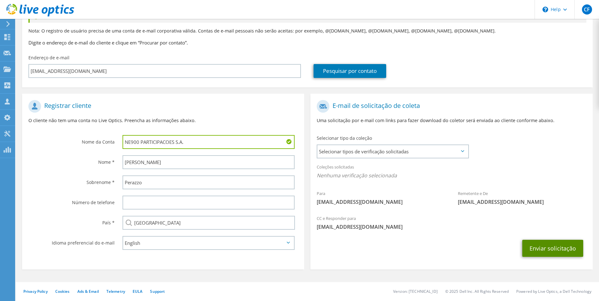
click at [556, 250] on button "Enviar solicitação" at bounding box center [552, 248] width 61 height 17
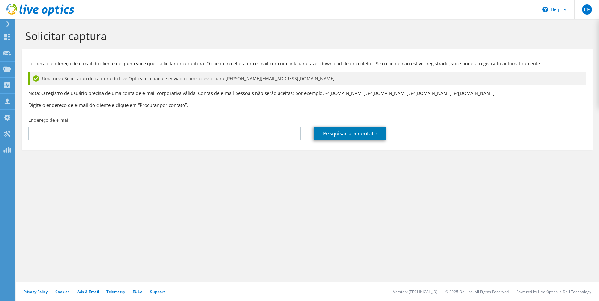
click at [8, 26] on icon at bounding box center [8, 24] width 5 height 6
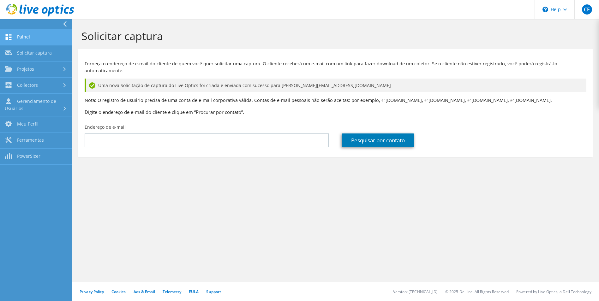
click at [26, 37] on link "Painel" at bounding box center [36, 37] width 72 height 16
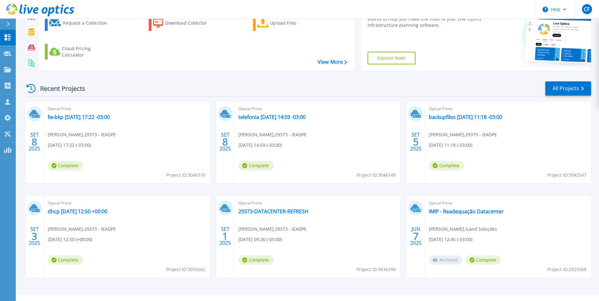
scroll to position [75, 0]
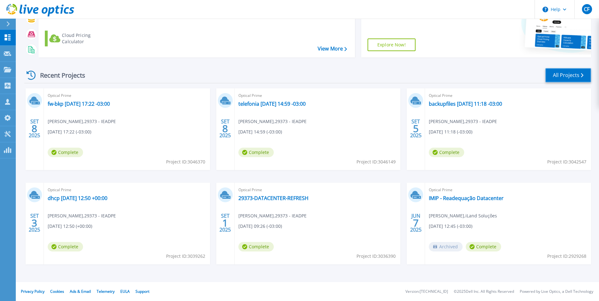
click at [552, 71] on link "All Projects" at bounding box center [568, 75] width 46 height 14
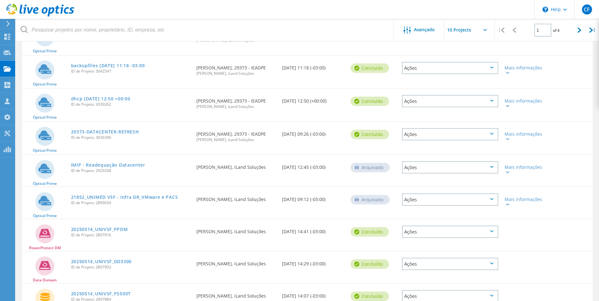
scroll to position [135, 0]
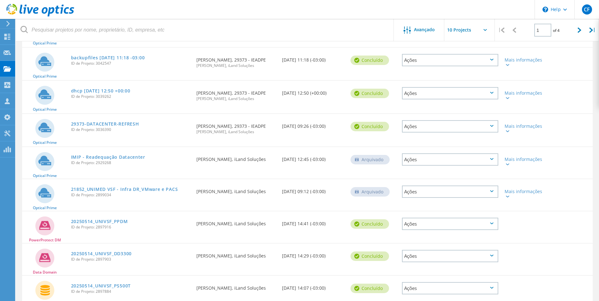
click at [490, 158] on icon at bounding box center [491, 159] width 3 height 2
click at [426, 171] on div "Apagar" at bounding box center [449, 169] width 95 height 10
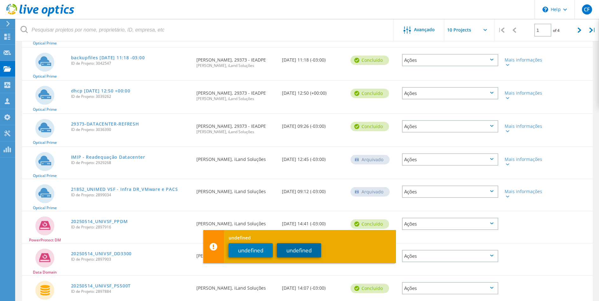
click at [295, 245] on button "undefined" at bounding box center [299, 250] width 44 height 14
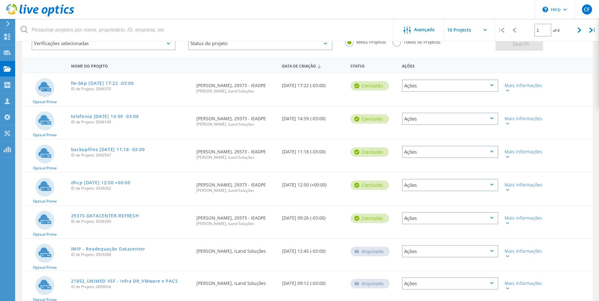
scroll to position [40, 0]
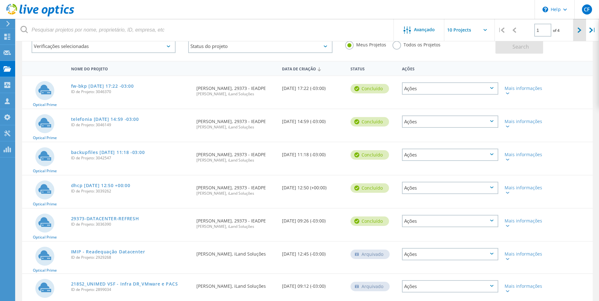
click at [578, 28] on icon at bounding box center [579, 29] width 4 height 5
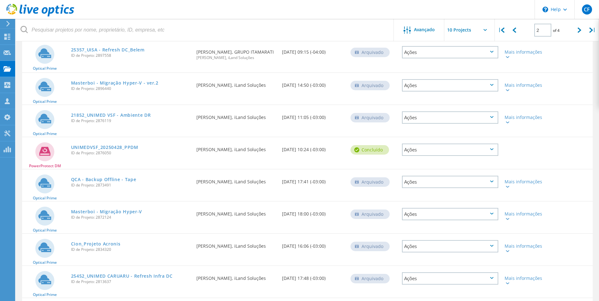
scroll to position [110, 0]
click at [580, 29] on icon at bounding box center [579, 29] width 4 height 5
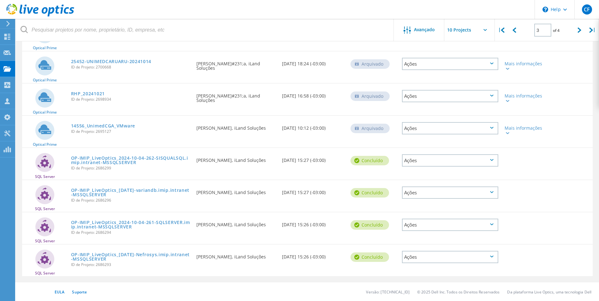
scroll to position [162, 0]
click at [576, 33] on div at bounding box center [579, 30] width 13 height 22
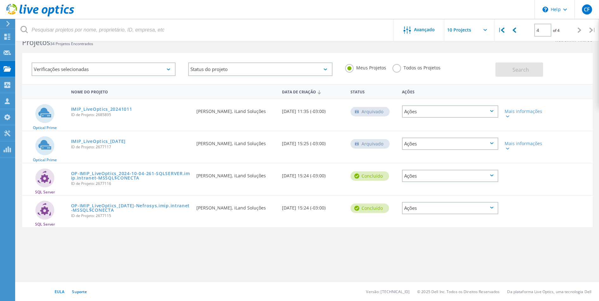
scroll to position [0, 0]
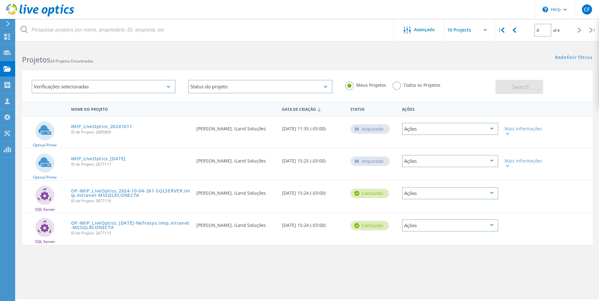
click at [490, 127] on div "Ações" at bounding box center [450, 129] width 96 height 12
click at [418, 139] on div "Apagar" at bounding box center [449, 139] width 95 height 10
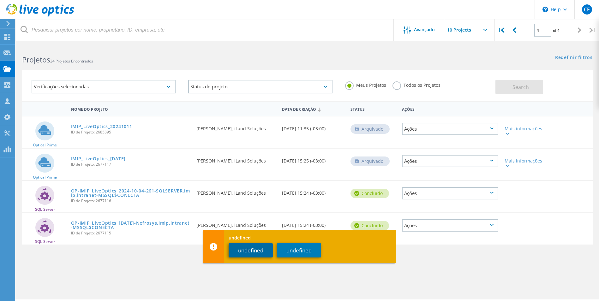
click at [254, 247] on button "undefined" at bounding box center [251, 250] width 44 height 14
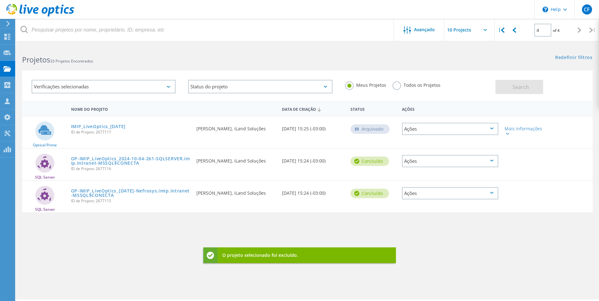
click at [493, 128] on icon at bounding box center [491, 129] width 3 height 2
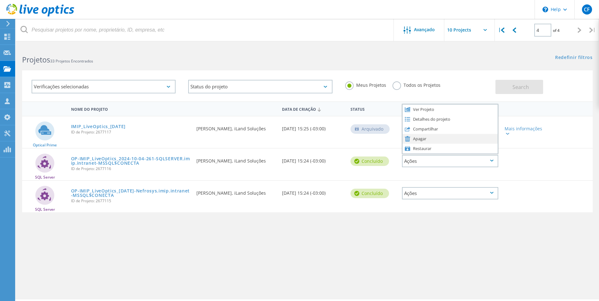
click at [414, 137] on div "Apagar" at bounding box center [449, 139] width 95 height 10
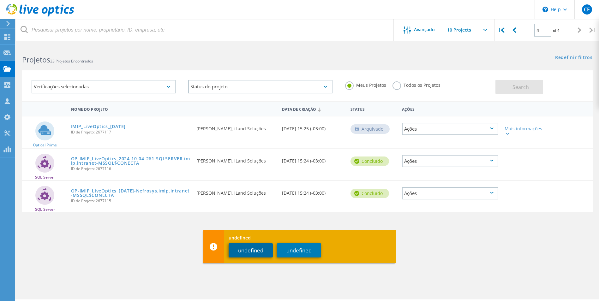
click at [262, 244] on button "undefined" at bounding box center [251, 250] width 44 height 14
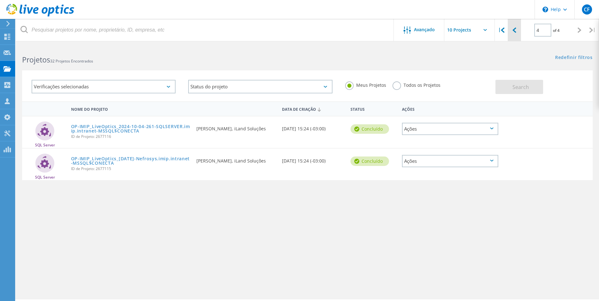
click at [519, 30] on div at bounding box center [514, 30] width 13 height 22
type input "3"
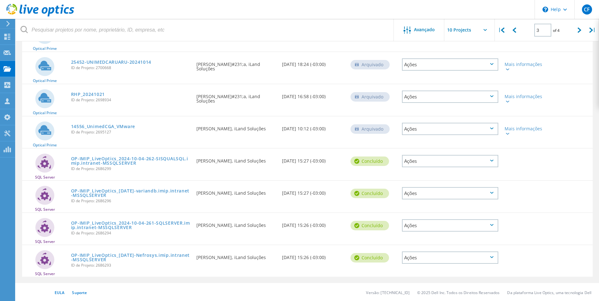
scroll to position [162, 0]
click at [491, 159] on icon at bounding box center [491, 160] width 3 height 2
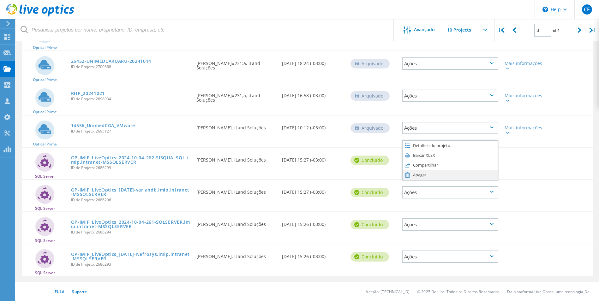
click at [418, 174] on div "Apagar" at bounding box center [449, 175] width 95 height 10
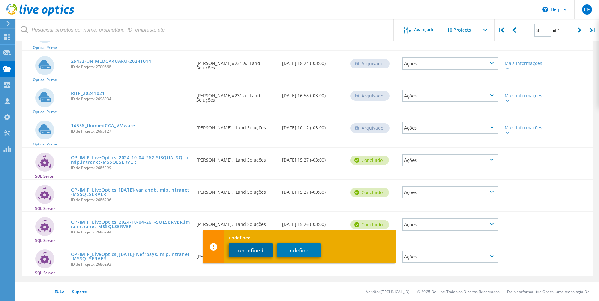
click at [252, 251] on button "undefined" at bounding box center [251, 250] width 44 height 14
